Goal: Transaction & Acquisition: Subscribe to service/newsletter

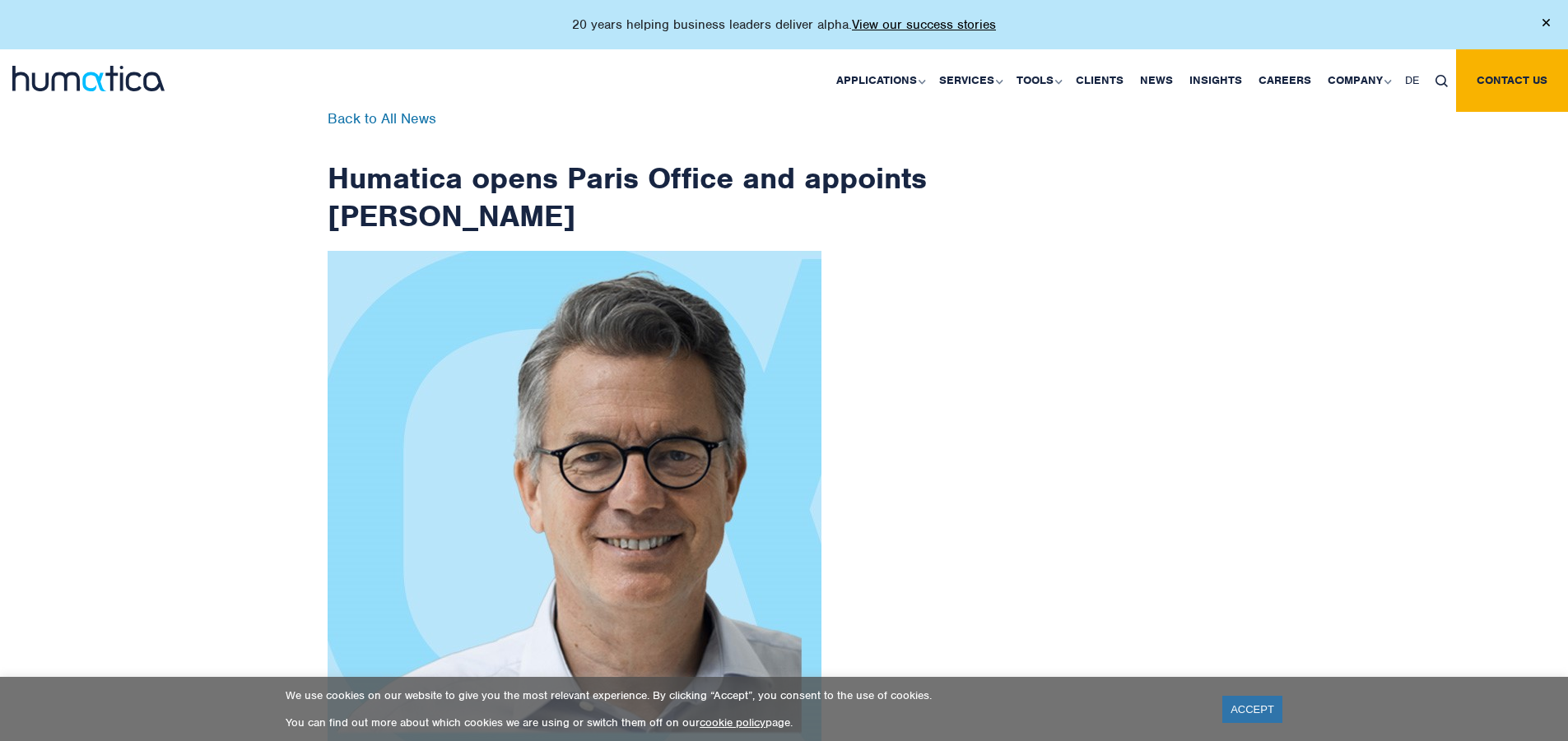
scroll to position [2625, 0]
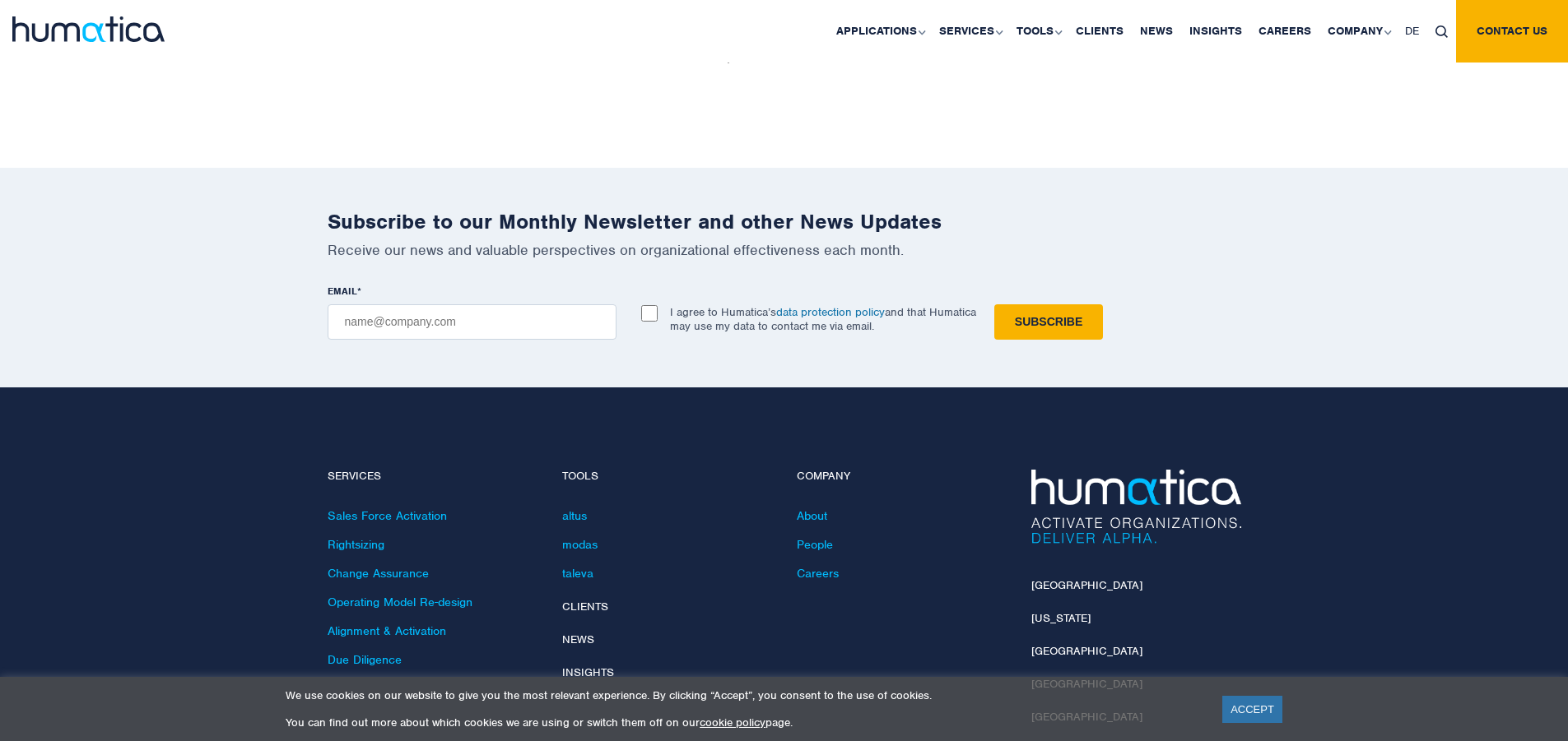
checkbox input "true"
type input "[EMAIL_ADDRESS][DOMAIN_NAME]"
click at [994, 305] on input "Subscribe" at bounding box center [1048, 322] width 109 height 36
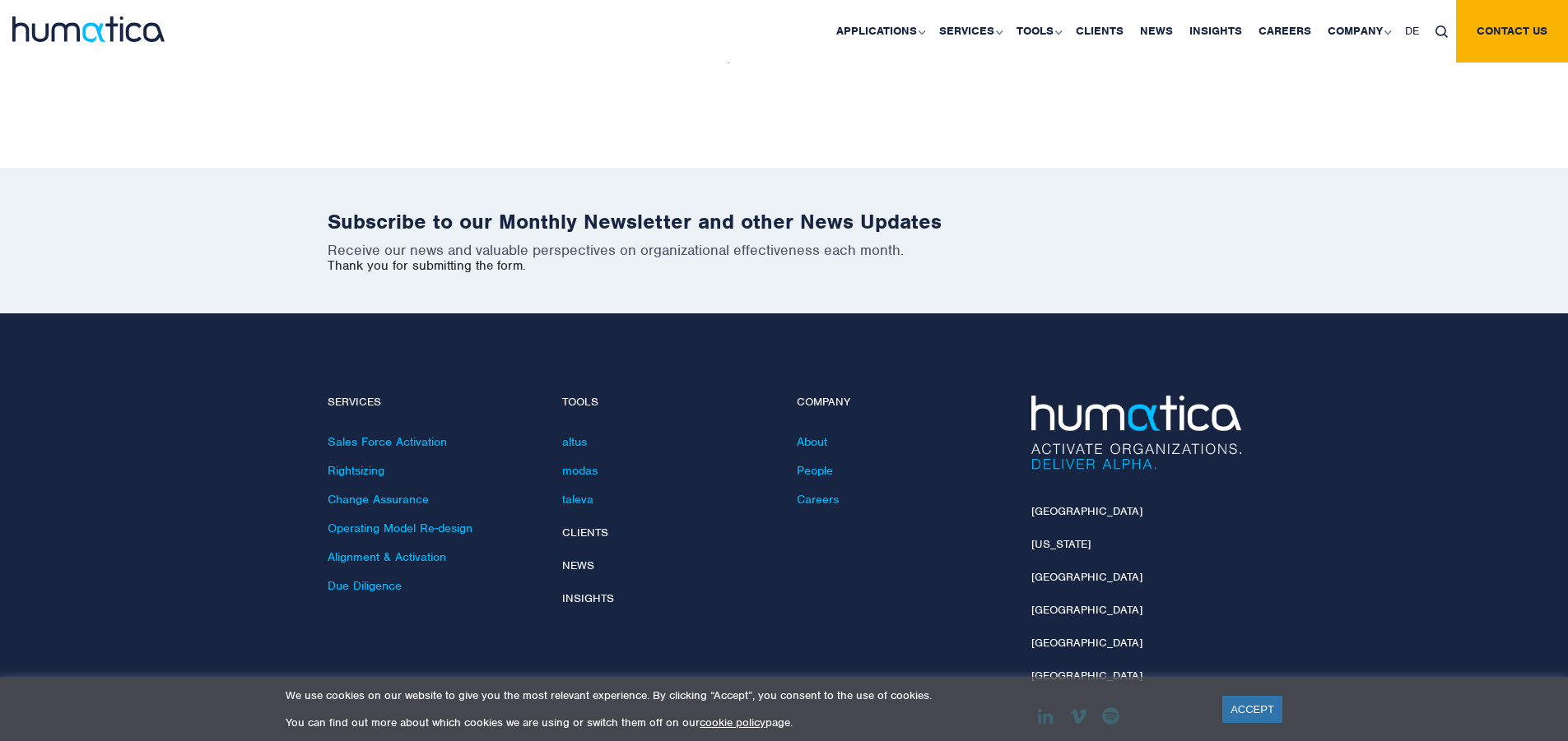
scroll to position [2550, 0]
